Goal: Task Accomplishment & Management: Manage account settings

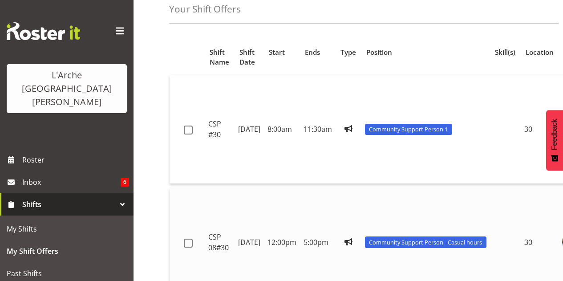
scroll to position [89, 0]
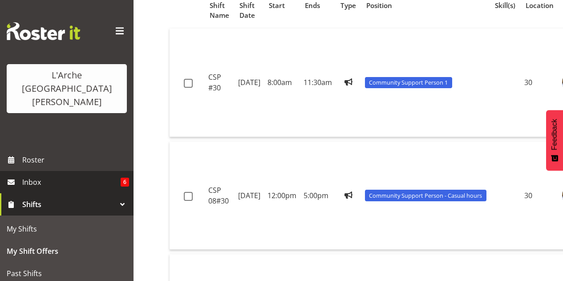
click at [86, 175] on span "Inbox" at bounding box center [71, 181] width 98 height 13
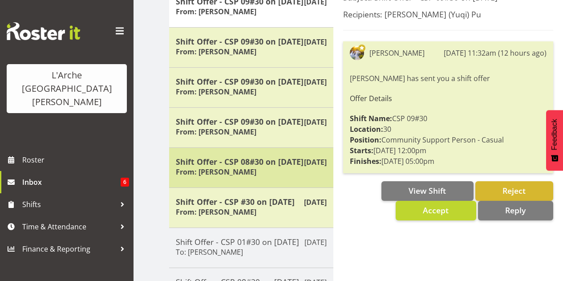
scroll to position [178, 0]
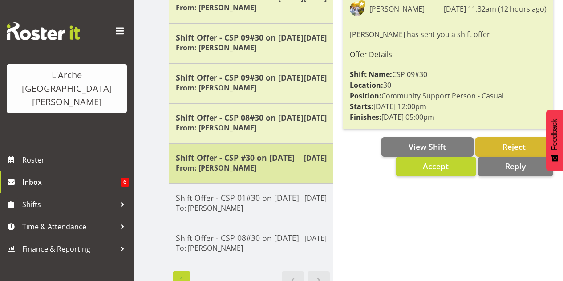
click at [273, 162] on h5 "Shift Offer - CSP #30 on [DATE]" at bounding box center [251, 158] width 151 height 10
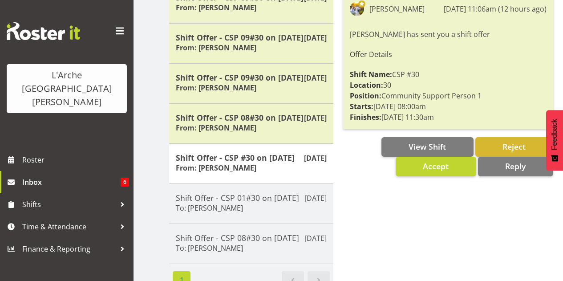
click at [387, 182] on div "Subject: Shift Offer - CSP #30 on [DATE] Recipients: [PERSON_NAME] (Yuqi) Pu [P…" at bounding box center [447, 117] width 229 height 349
click at [435, 165] on span "Accept" at bounding box center [436, 166] width 26 height 11
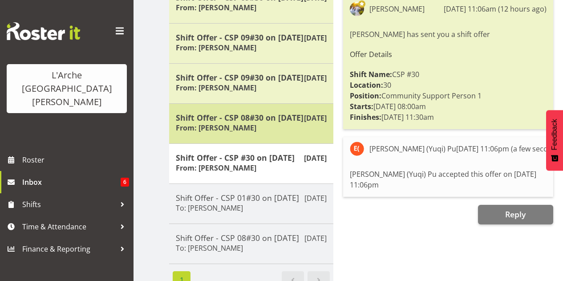
click at [265, 134] on div "Shift Offer - CSP 08#30 on [DATE] From: [PERSON_NAME]" at bounding box center [251, 124] width 151 height 22
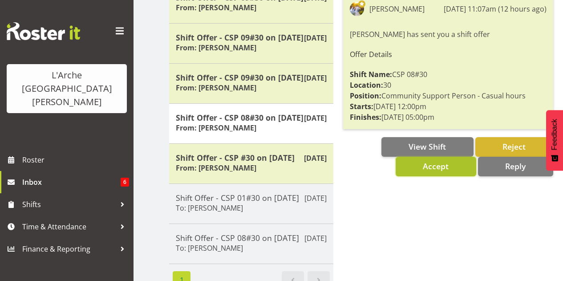
click at [431, 165] on span "Accept" at bounding box center [436, 166] width 26 height 11
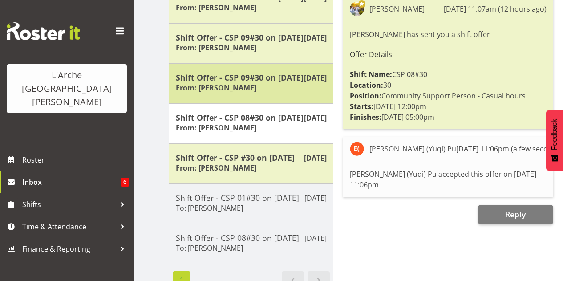
click at [258, 82] on h5 "Shift Offer - CSP 09#30 on [DATE]" at bounding box center [251, 77] width 151 height 10
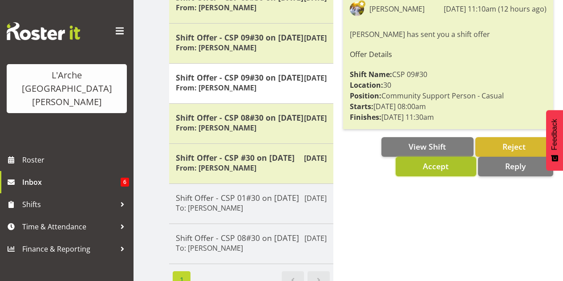
click at [426, 166] on span "Accept" at bounding box center [436, 166] width 26 height 11
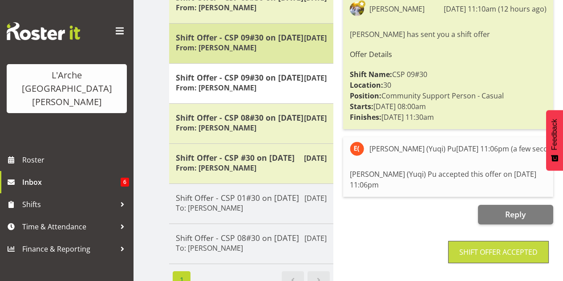
click at [221, 42] on h5 "Shift Offer - CSP 09#30 on [DATE]" at bounding box center [251, 37] width 151 height 10
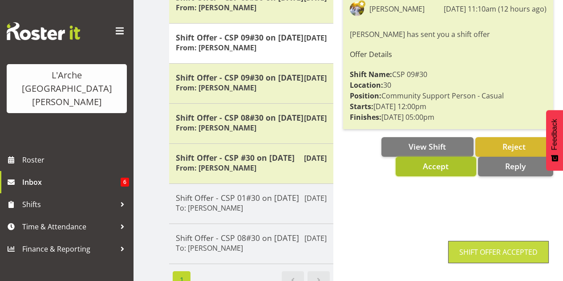
click at [439, 168] on span "Accept" at bounding box center [436, 166] width 26 height 11
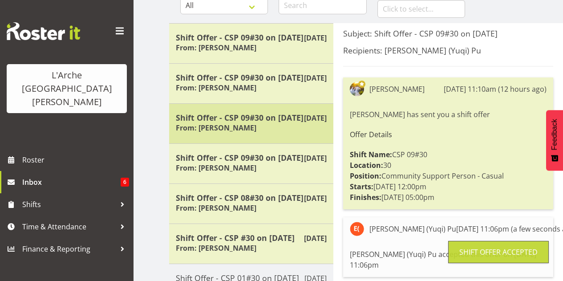
scroll to position [89, 0]
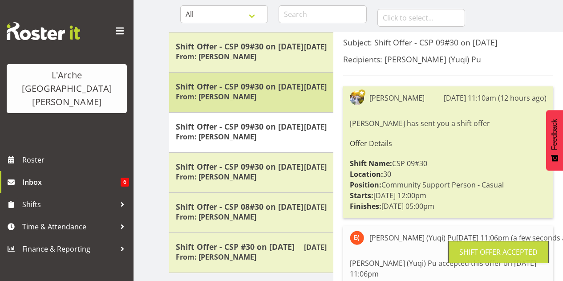
click at [264, 91] on h5 "Shift Offer - CSP 09#30 on [DATE]" at bounding box center [251, 86] width 151 height 10
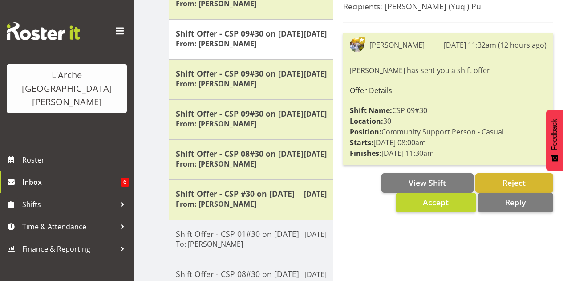
scroll to position [178, 0]
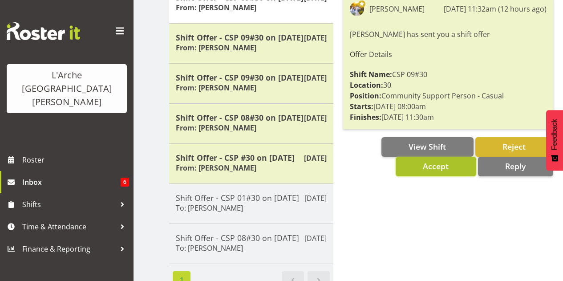
click at [422, 166] on button "Accept" at bounding box center [435, 167] width 80 height 20
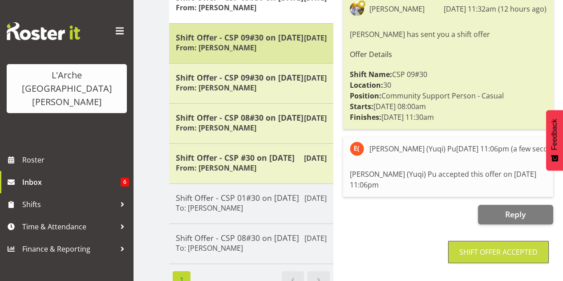
scroll to position [89, 0]
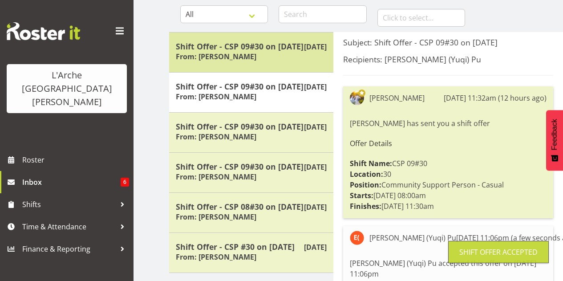
click at [278, 63] on div "Shift Offer - CSP 09#30 on [DATE] From: [PERSON_NAME]" at bounding box center [251, 52] width 151 height 22
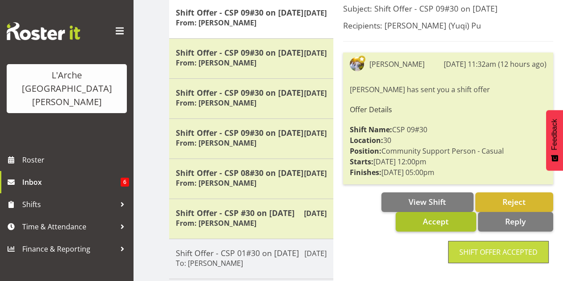
scroll to position [133, 0]
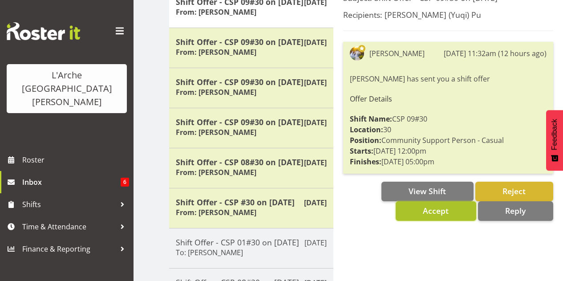
click at [456, 212] on button "Accept" at bounding box center [435, 211] width 80 height 20
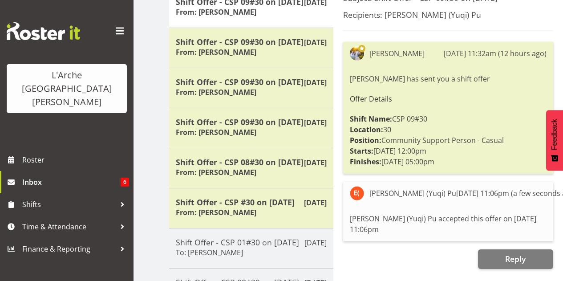
click at [414, 253] on div "Reply" at bounding box center [448, 259] width 210 height 20
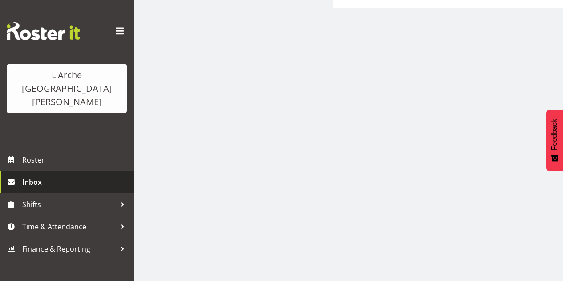
scroll to position [264, 0]
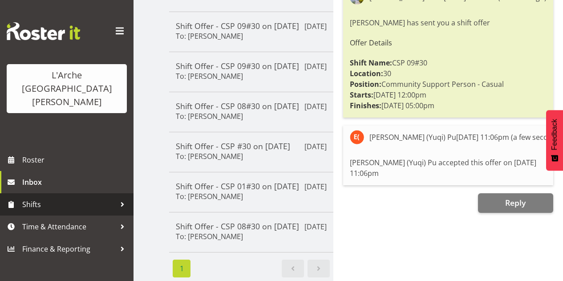
click at [86, 197] on span "Shifts" at bounding box center [68, 203] width 93 height 13
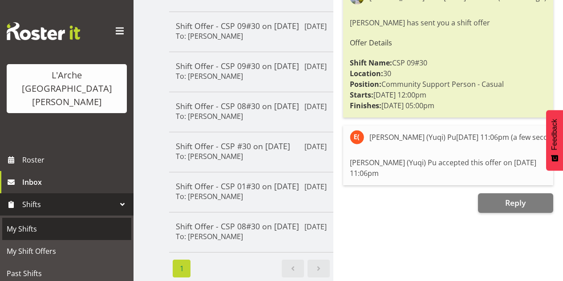
click at [81, 222] on span "My Shifts" at bounding box center [67, 228] width 120 height 13
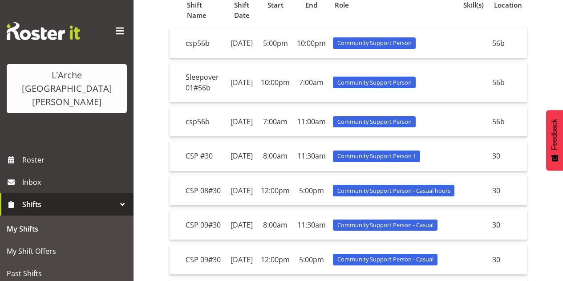
scroll to position [89, 0]
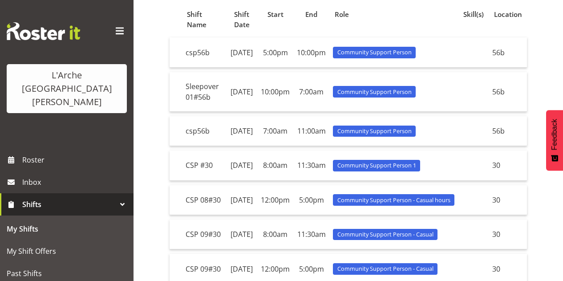
click at [163, 77] on div "Your Shifts All Locations 20 30 41 5 56b 65a 73 Art and Music [GEOGRAPHIC_DATA]…" at bounding box center [347, 180] width 429 height 491
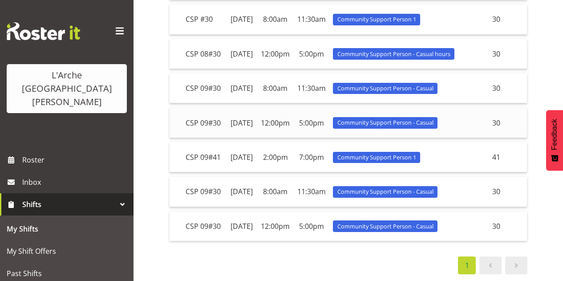
scroll to position [311, 0]
